Goal: Task Accomplishment & Management: Manage account settings

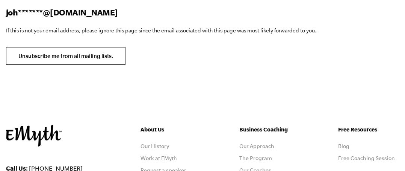
click at [78, 65] on input "Unsubscribe me from all mailing lists." at bounding box center [65, 56] width 119 height 18
